Goal: Find specific page/section: Find specific page/section

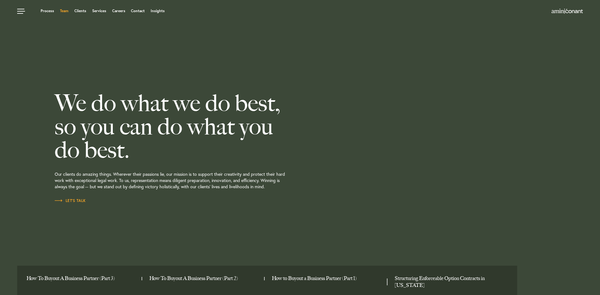
click at [66, 12] on link "Team" at bounding box center [64, 11] width 8 height 4
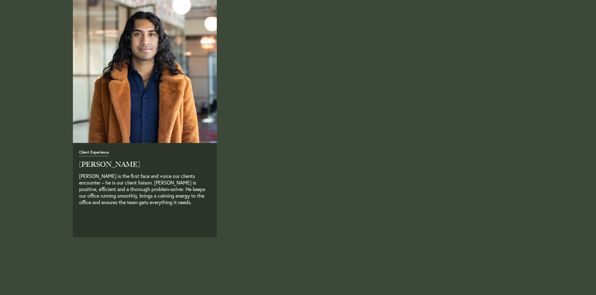
scroll to position [1595, 0]
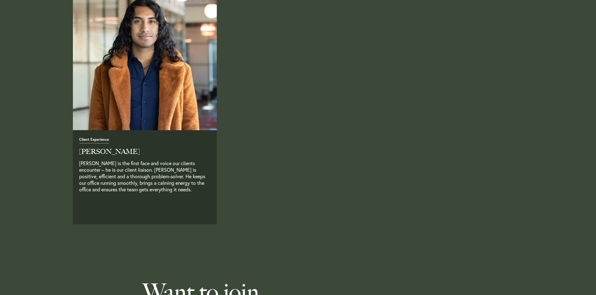
click at [107, 154] on h2 "[PERSON_NAME]" at bounding box center [144, 152] width 131 height 7
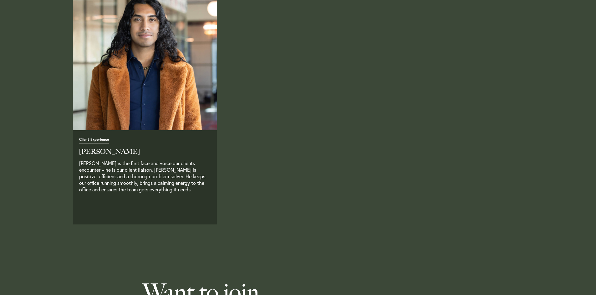
click at [206, 67] on img at bounding box center [144, 58] width 151 height 151
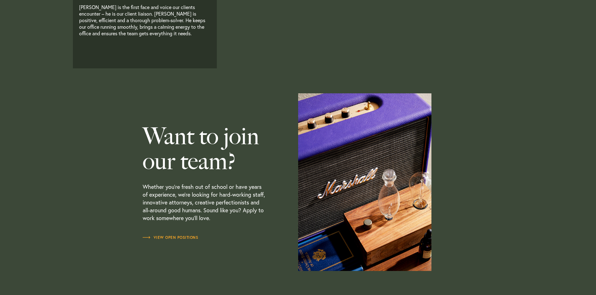
scroll to position [1841, 0]
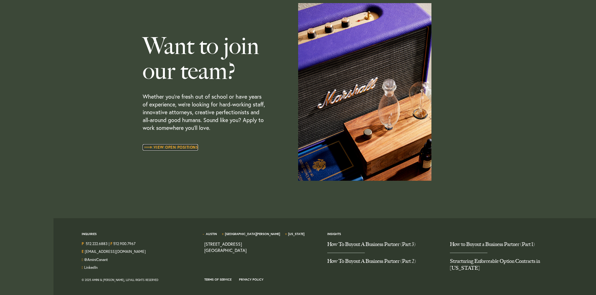
click at [167, 147] on link "View Open Positions" at bounding box center [171, 147] width 56 height 6
